Goal: Task Accomplishment & Management: Use online tool/utility

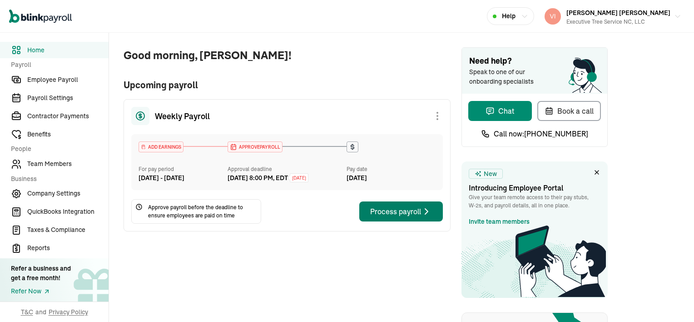
click at [403, 217] on div "Process payroll" at bounding box center [401, 211] width 62 height 11
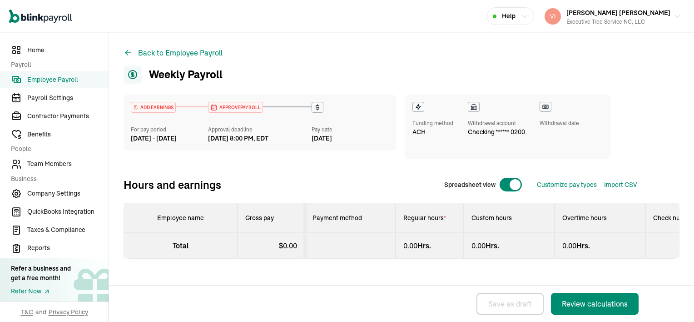
select select "direct_deposit"
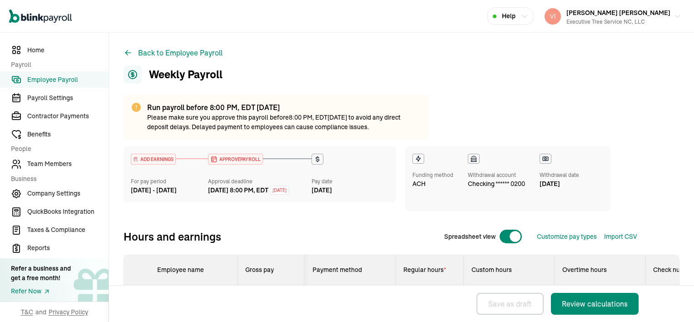
scroll to position [78, 0]
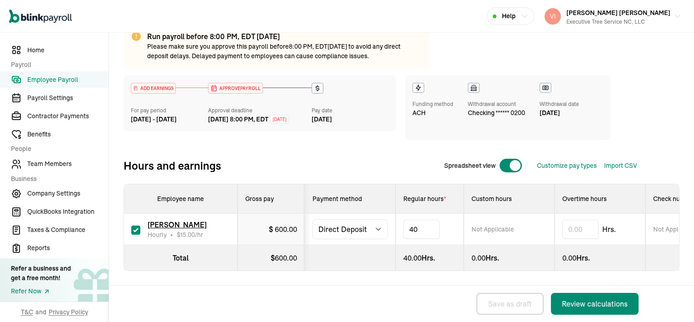
type input "4"
type input "28.00"
click at [608, 307] on div "Review calculations" at bounding box center [595, 303] width 66 height 11
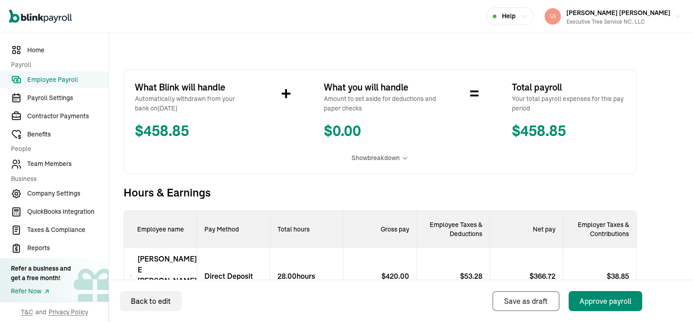
scroll to position [182, 0]
